Goal: Task Accomplishment & Management: Use online tool/utility

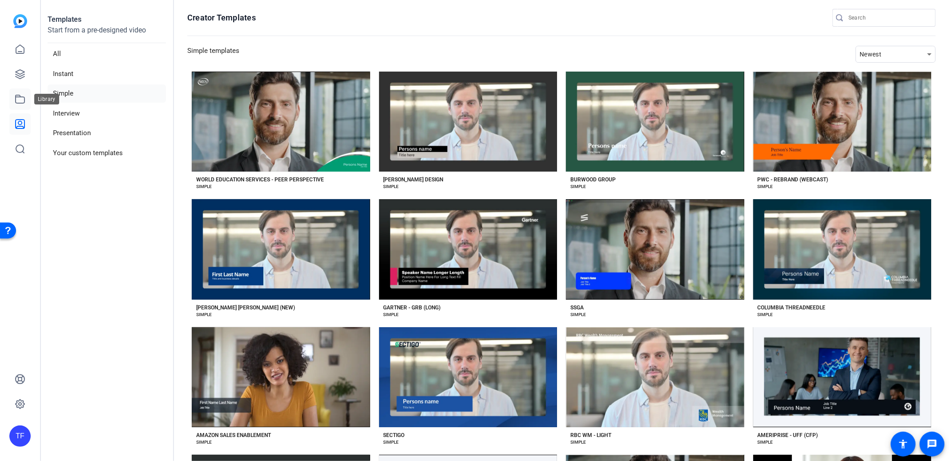
click at [22, 95] on icon at bounding box center [20, 99] width 11 height 11
drag, startPoint x: 24, startPoint y: 68, endPoint x: 27, endPoint y: 80, distance: 11.9
click at [24, 69] on link at bounding box center [19, 74] width 21 height 21
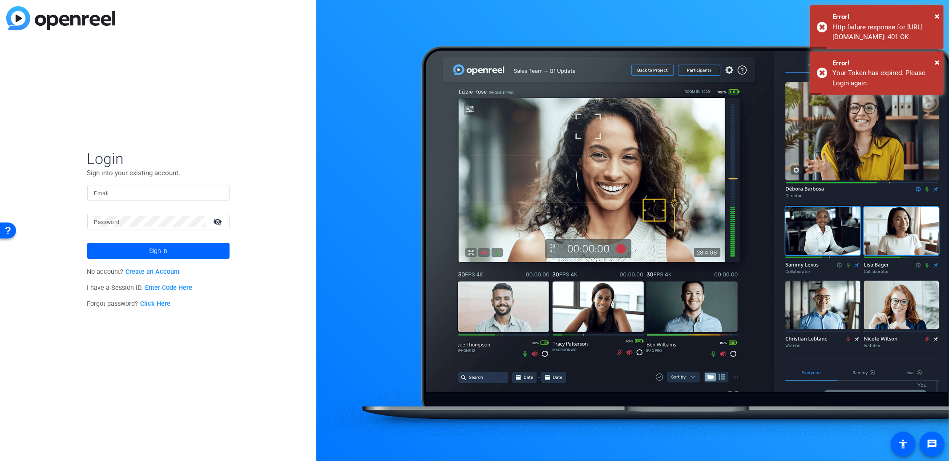
click at [149, 172] on p "Sign into your existing account." at bounding box center [158, 173] width 142 height 10
click at [151, 194] on input "Email" at bounding box center [158, 192] width 128 height 11
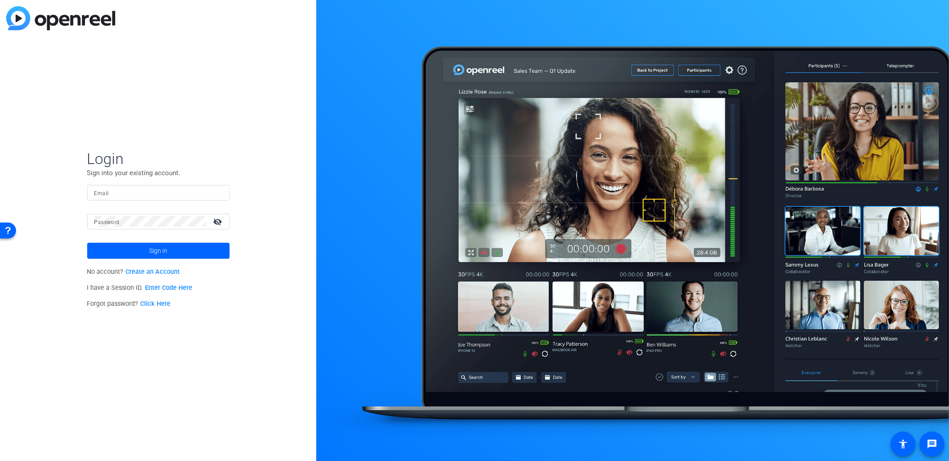
type input "[EMAIL_ADDRESS][DOMAIN_NAME]"
click at [189, 246] on span at bounding box center [158, 250] width 142 height 21
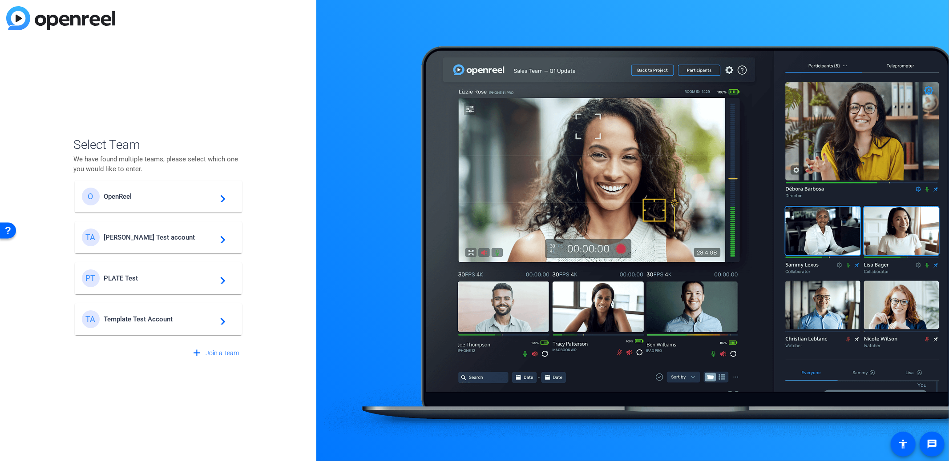
scroll to position [11, 0]
click at [181, 308] on mat-card-content "TA Template Test Account navigate_next" at bounding box center [158, 318] width 167 height 32
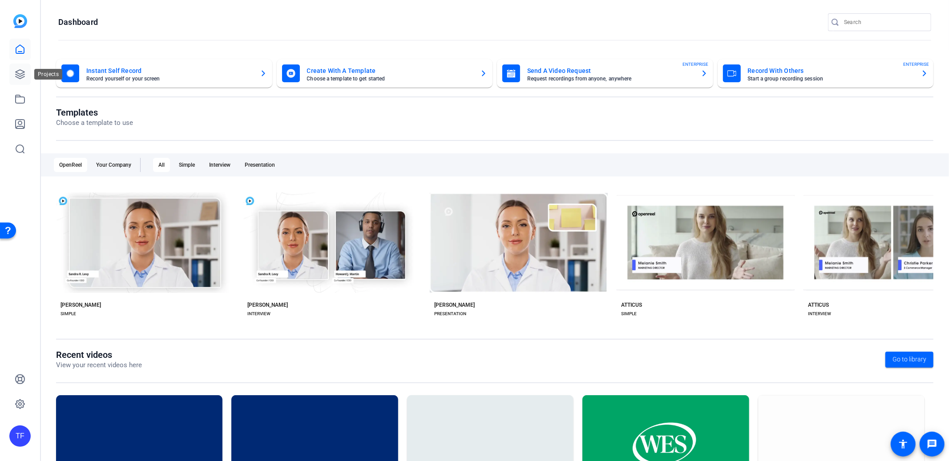
click at [16, 75] on icon at bounding box center [20, 74] width 11 height 11
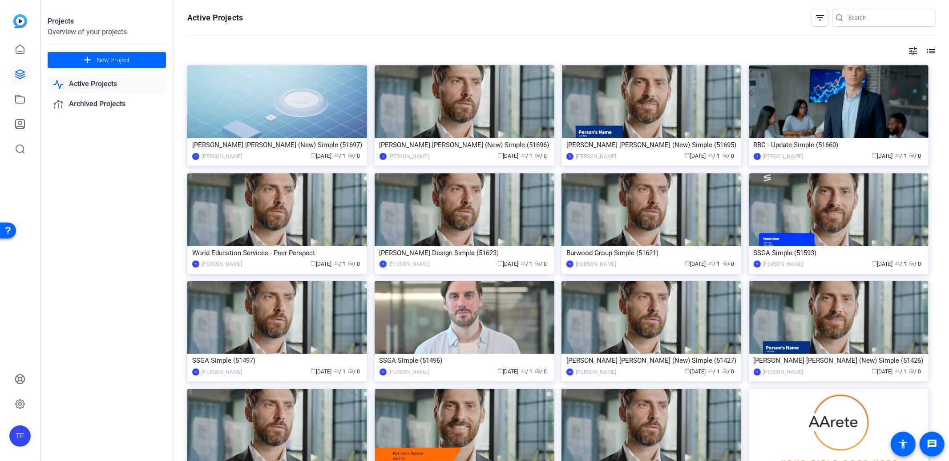
click at [274, 148] on div "[PERSON_NAME] [PERSON_NAME] (New) Simple (51697)" at bounding box center [277, 144] width 170 height 13
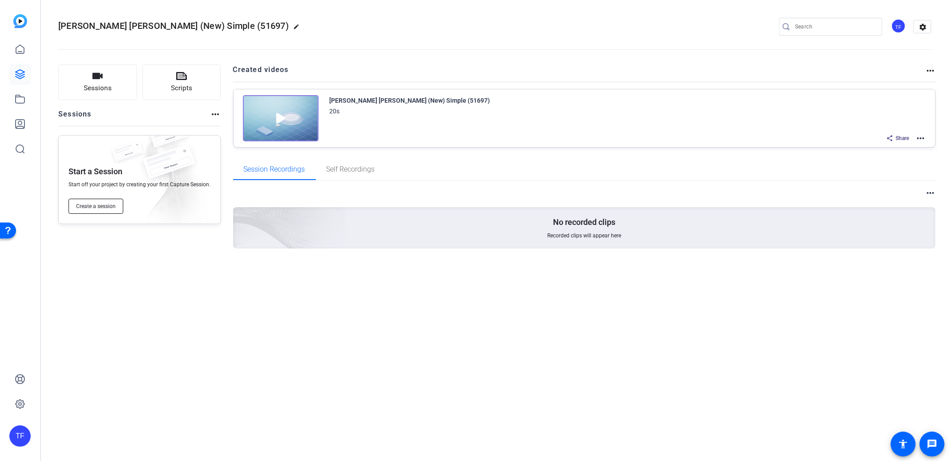
click at [81, 207] on span "Create a session" at bounding box center [96, 206] width 40 height 7
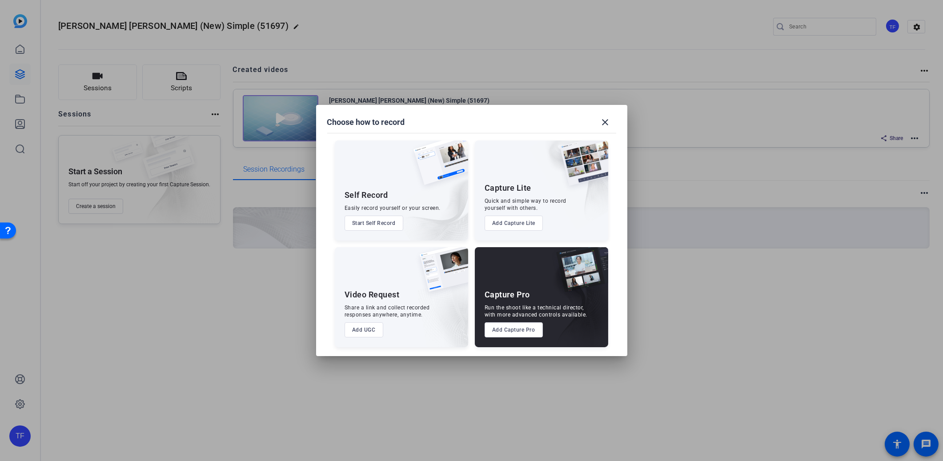
click at [498, 331] on button "Add Capture Pro" at bounding box center [514, 329] width 58 height 15
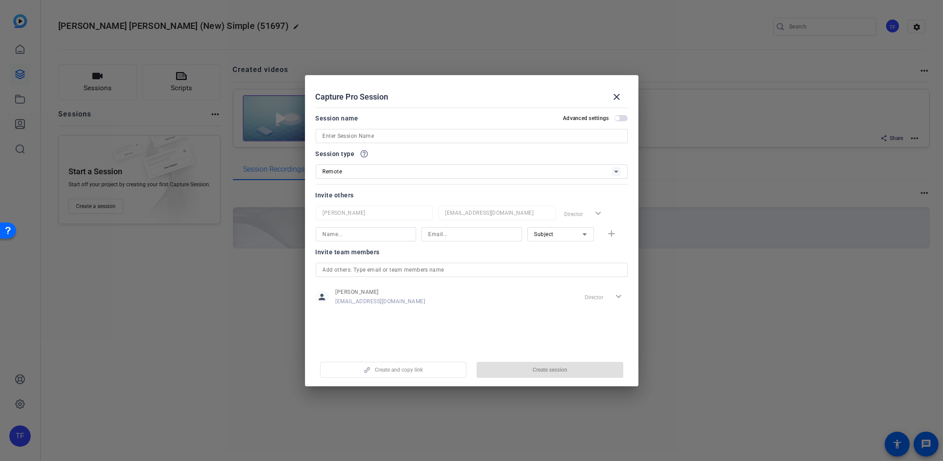
click at [361, 137] on input at bounding box center [472, 136] width 298 height 11
type input "New"
click at [552, 372] on span "Create session" at bounding box center [550, 369] width 35 height 7
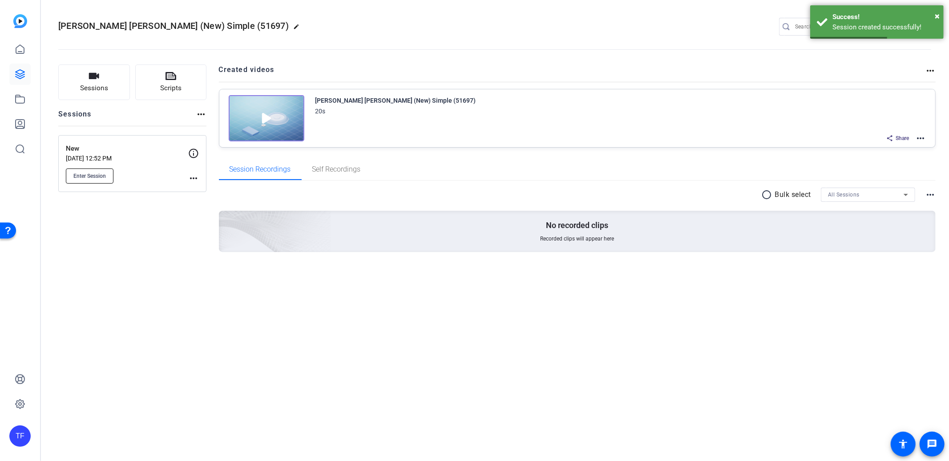
click at [90, 179] on span "Enter Session" at bounding box center [89, 176] width 32 height 7
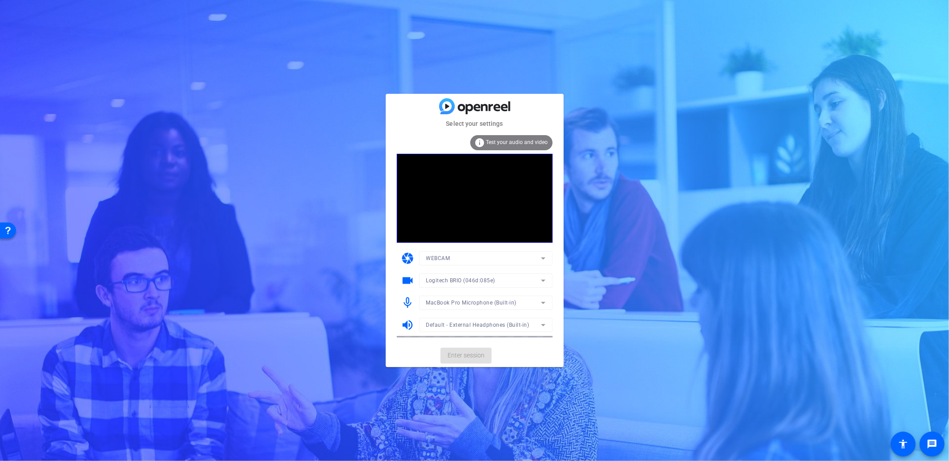
click at [477, 358] on mat-card-actions "Enter session" at bounding box center [475, 355] width 178 height 23
click at [475, 350] on span at bounding box center [465, 355] width 51 height 21
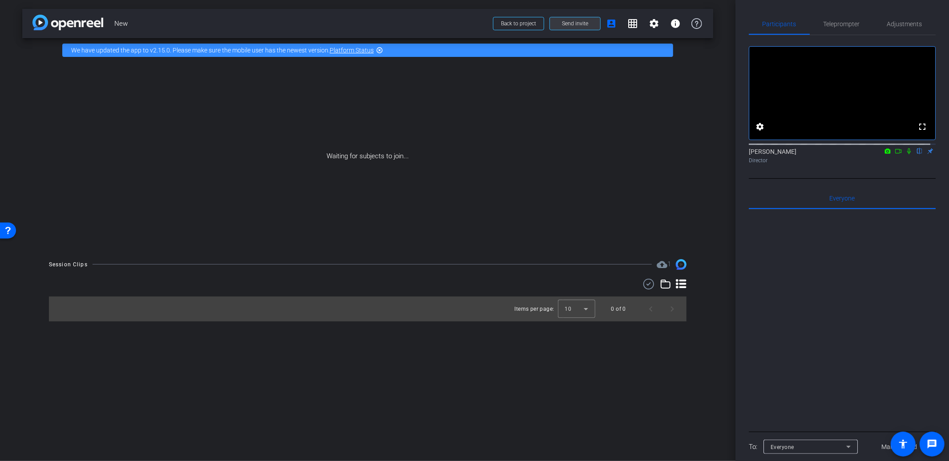
click at [568, 18] on span at bounding box center [575, 23] width 50 height 21
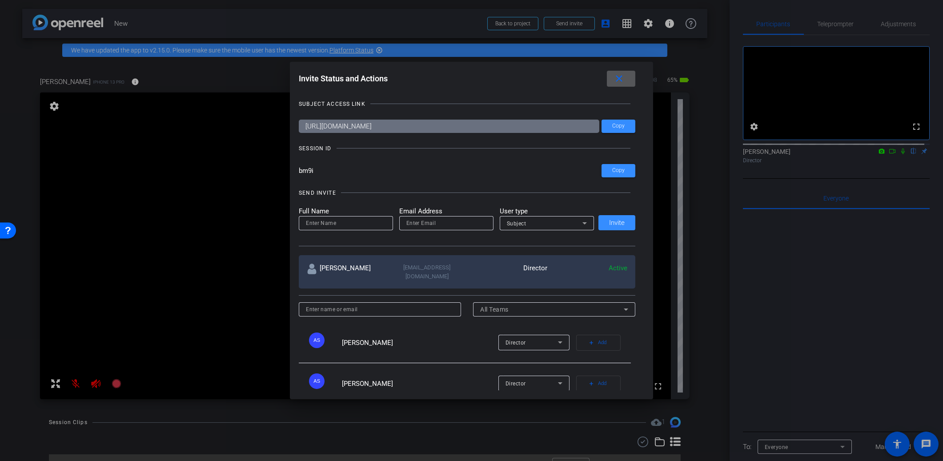
click at [616, 76] on span at bounding box center [621, 78] width 28 height 21
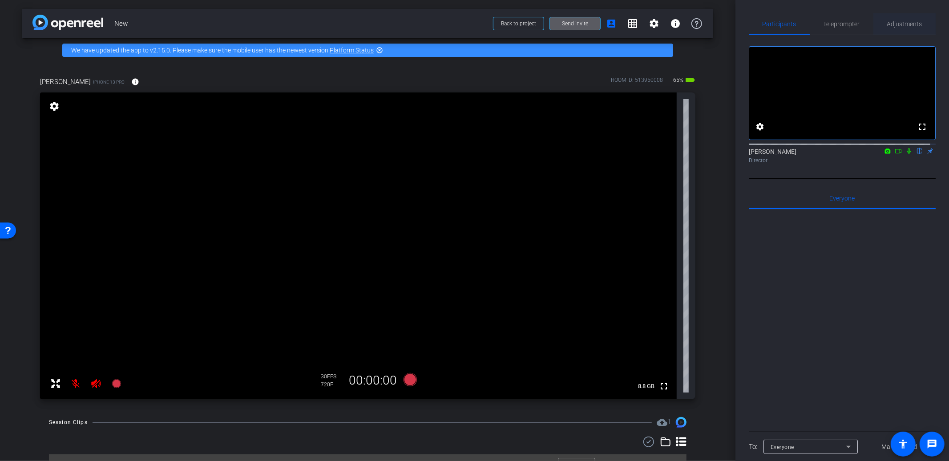
click at [891, 25] on span "Adjustments" at bounding box center [904, 24] width 35 height 6
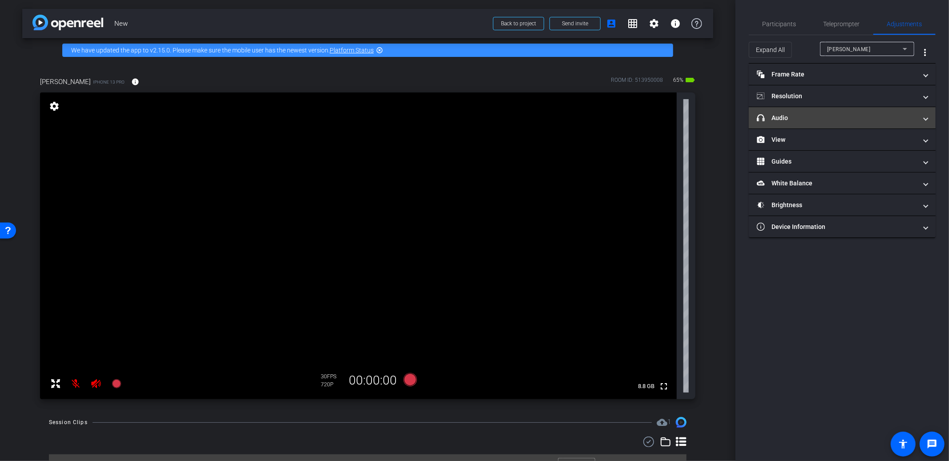
click at [802, 124] on mat-expansion-panel-header "headphone icon Audio" at bounding box center [841, 117] width 187 height 21
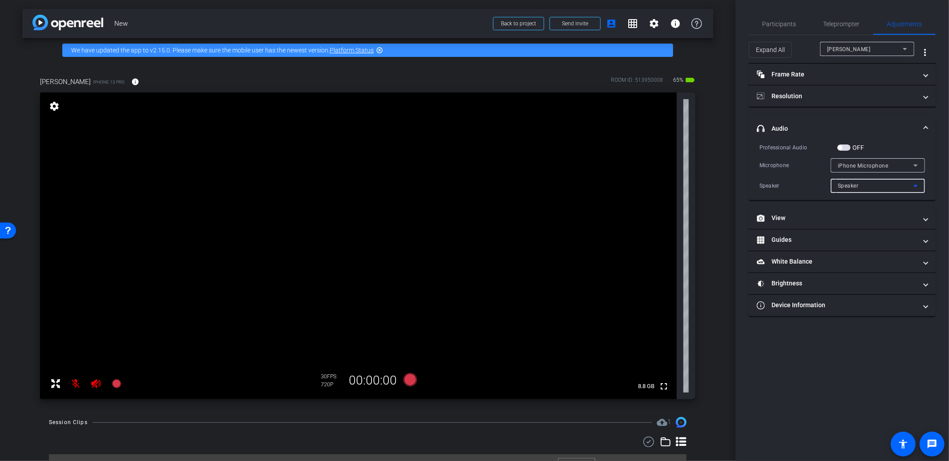
click at [908, 188] on div "Speaker" at bounding box center [875, 185] width 76 height 11
click at [908, 188] on div at bounding box center [474, 230] width 949 height 461
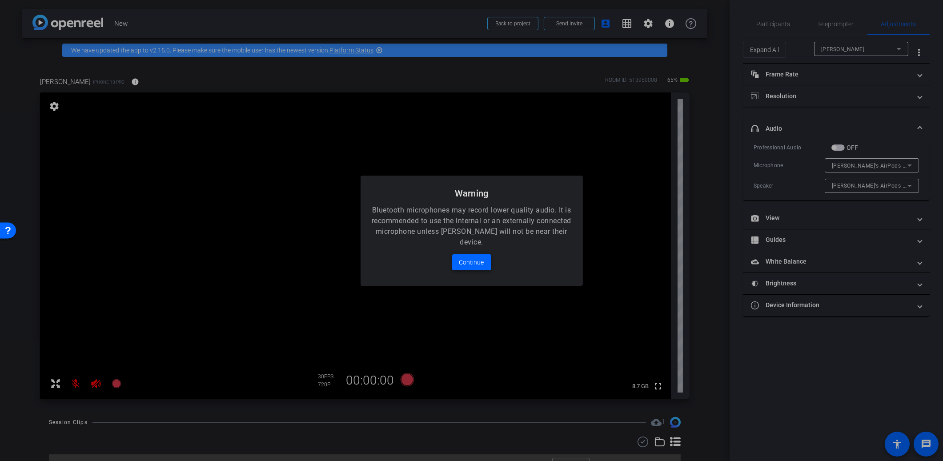
click at [472, 262] on span "Continue" at bounding box center [471, 262] width 25 height 11
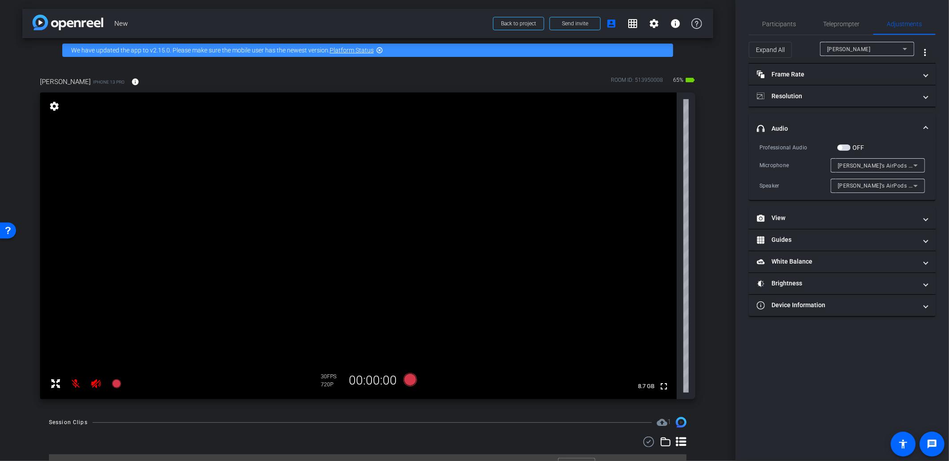
click at [880, 194] on div at bounding box center [877, 198] width 94 height 10
click at [874, 182] on span "Tim’s AirPods #2" at bounding box center [875, 185] width 77 height 7
click at [881, 168] on div at bounding box center [474, 230] width 949 height 461
click at [881, 168] on span "Tim’s AirPods #2" at bounding box center [875, 165] width 77 height 7
click at [873, 184] on span "iPhone Microphone" at bounding box center [862, 183] width 51 height 11
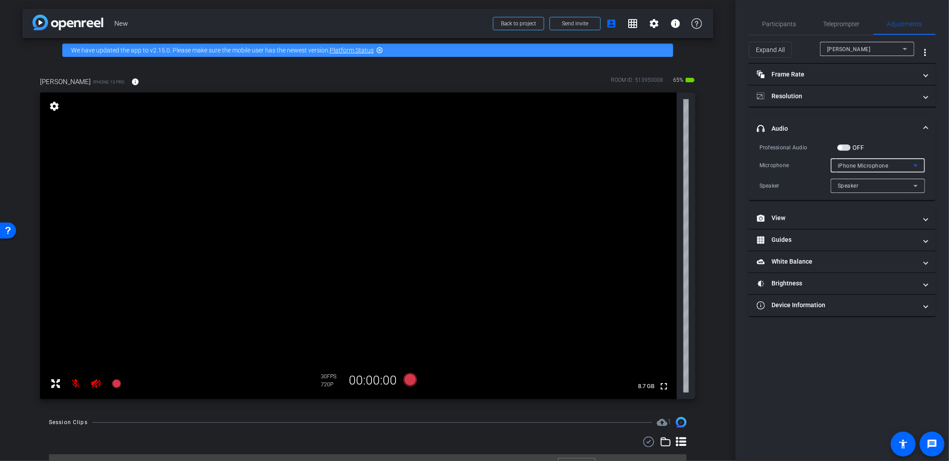
click at [885, 189] on div "Speaker" at bounding box center [875, 185] width 76 height 11
click at [884, 188] on div at bounding box center [474, 230] width 949 height 461
click at [882, 168] on span "iPhone Microphone" at bounding box center [862, 166] width 51 height 6
click at [860, 195] on span "Tim’s AirPods #2" at bounding box center [877, 197] width 80 height 11
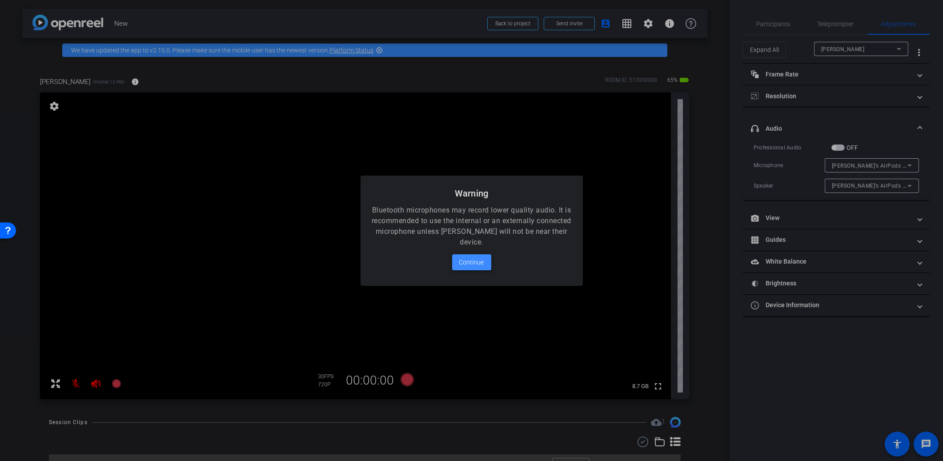
click at [475, 259] on span "Continue" at bounding box center [471, 262] width 25 height 11
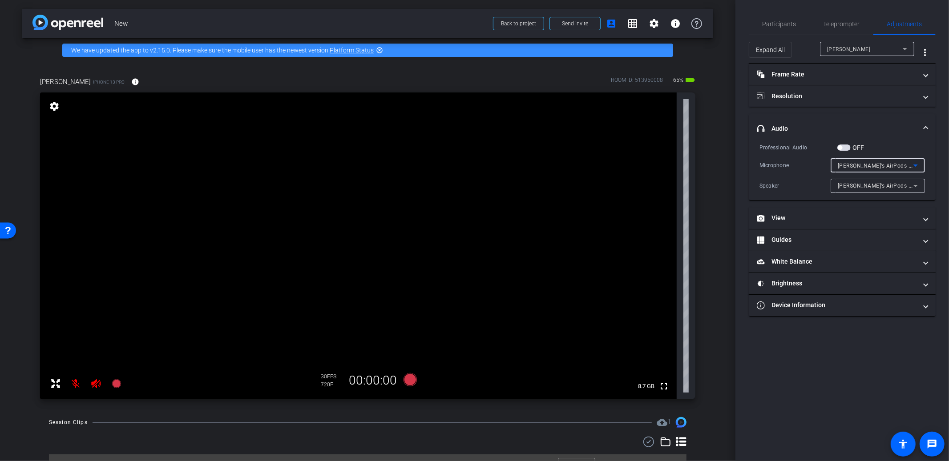
click at [840, 147] on span "button" at bounding box center [839, 147] width 4 height 4
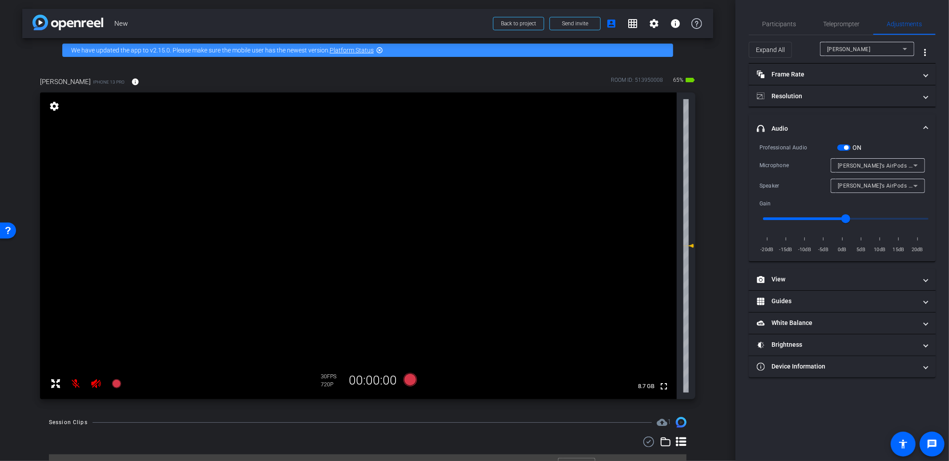
click at [851, 183] on span "Tim’s AirPods #2" at bounding box center [875, 185] width 77 height 7
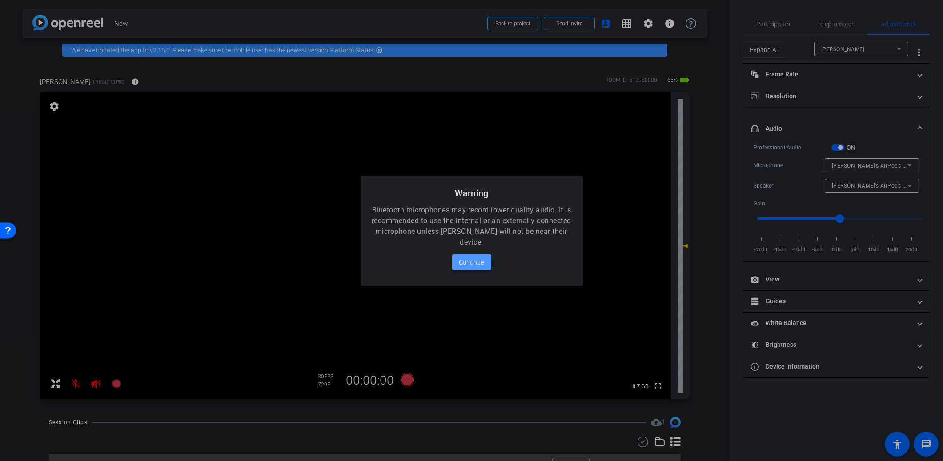
click at [482, 264] on span "Continue" at bounding box center [471, 262] width 25 height 11
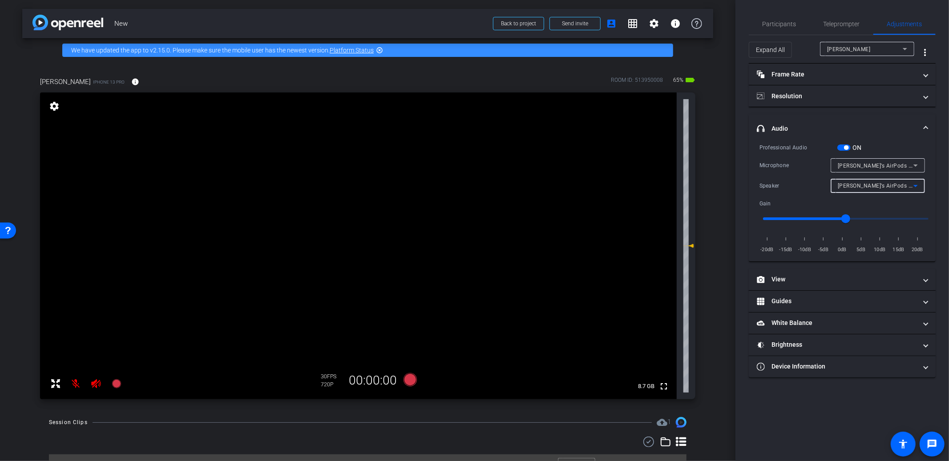
click at [842, 145] on span "button" at bounding box center [843, 148] width 13 height 6
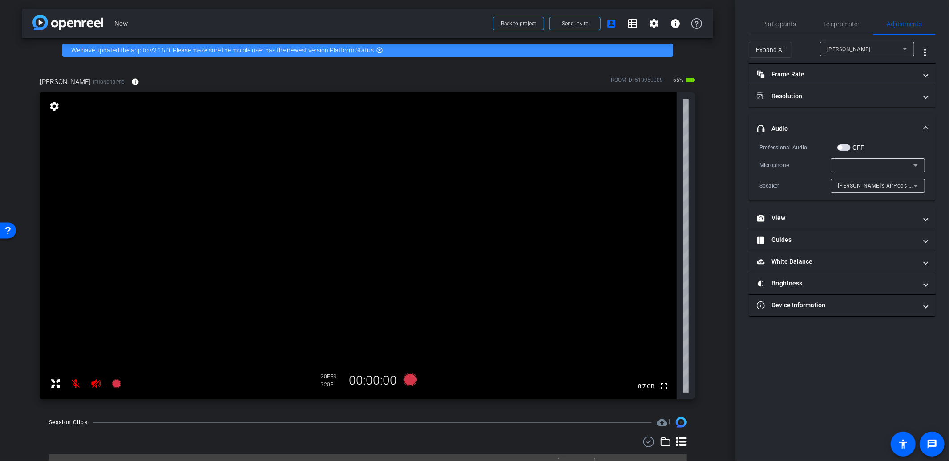
click at [914, 184] on icon at bounding box center [915, 186] width 11 height 11
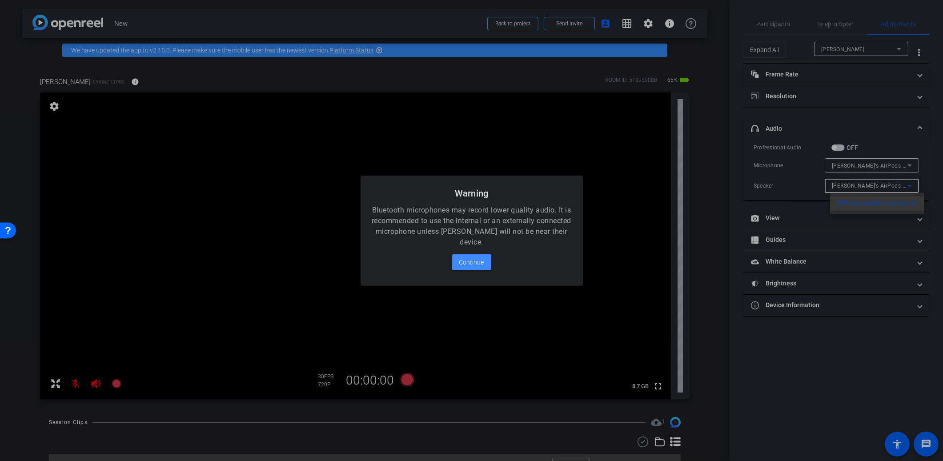
click at [872, 202] on div at bounding box center [471, 230] width 943 height 461
click at [466, 267] on span "Continue" at bounding box center [471, 262] width 25 height 11
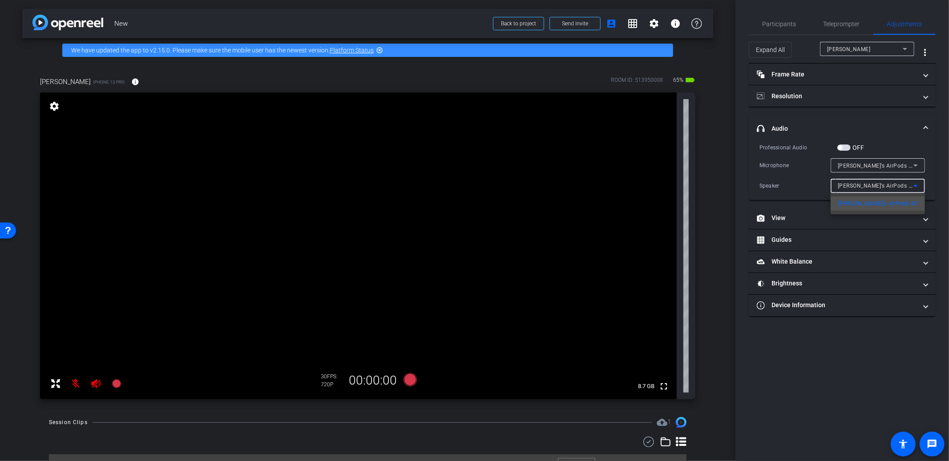
click at [891, 199] on mat-option "Tim’s AirPods #2" at bounding box center [877, 204] width 94 height 14
click at [851, 190] on div "Tim’s AirPods #2" at bounding box center [875, 185] width 76 height 11
click at [852, 188] on div at bounding box center [474, 230] width 949 height 461
